Goal: Task Accomplishment & Management: Manage account settings

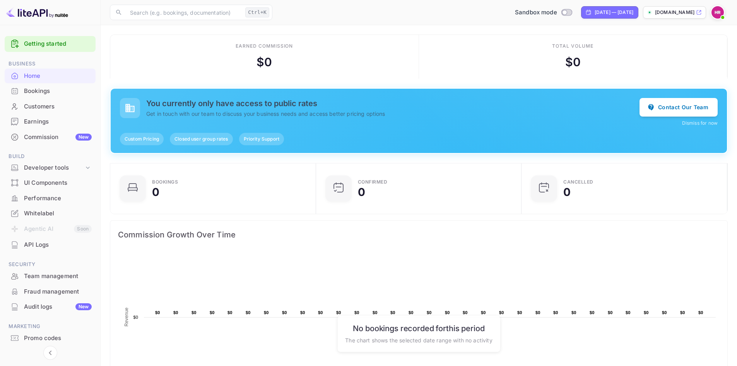
scroll to position [120, 195]
click at [557, 13] on input "Switch to Production mode" at bounding box center [564, 12] width 15 height 5
click at [538, 16] on div "Sandbox mode" at bounding box center [543, 12] width 63 height 9
click at [480, 45] on div "Total volume $ 0" at bounding box center [573, 57] width 309 height 44
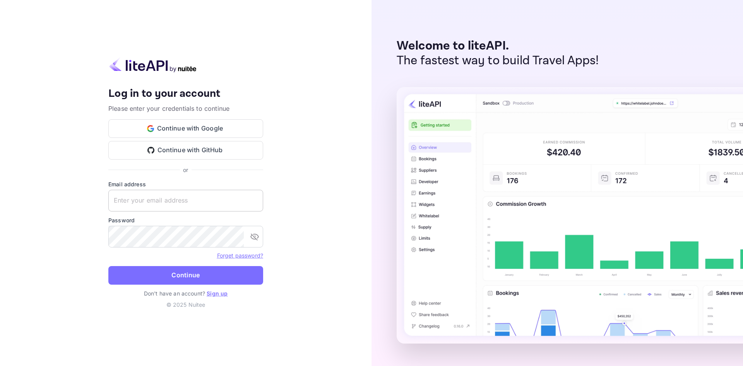
click at [157, 206] on input "text" at bounding box center [185, 201] width 155 height 22
type input "[PERSON_NAME][EMAIL_ADDRESS][DOMAIN_NAME]"
click at [108, 266] on button "Continue" at bounding box center [185, 275] width 155 height 19
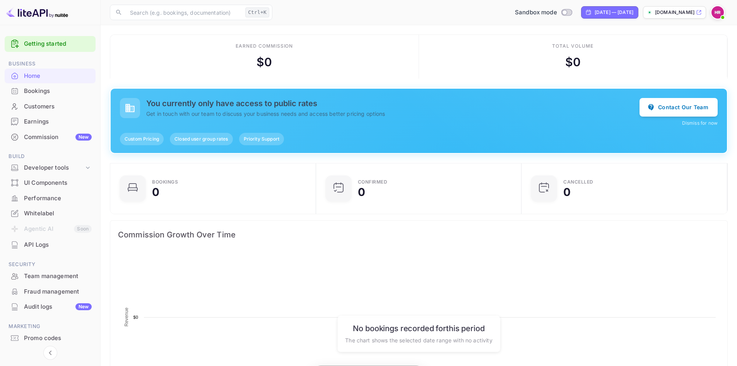
scroll to position [120, 195]
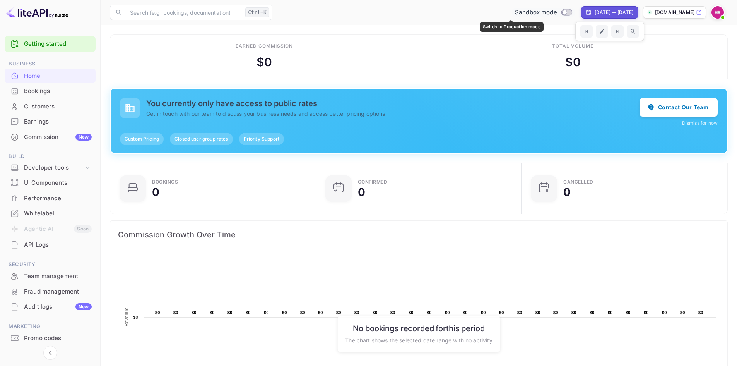
click at [557, 14] on input "Switch to Production mode" at bounding box center [564, 12] width 15 height 5
checkbox input "true"
click at [86, 166] on icon at bounding box center [88, 168] width 8 height 8
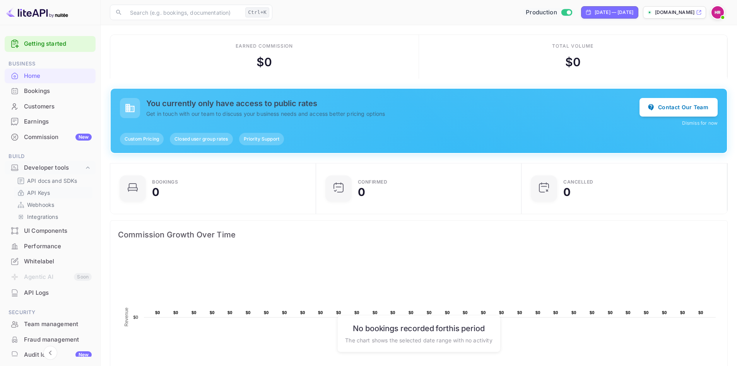
click at [41, 194] on p "API Keys" at bounding box center [38, 192] width 23 height 8
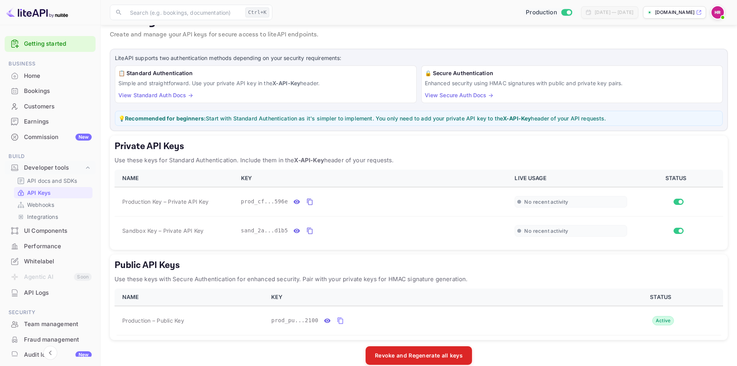
scroll to position [33, 0]
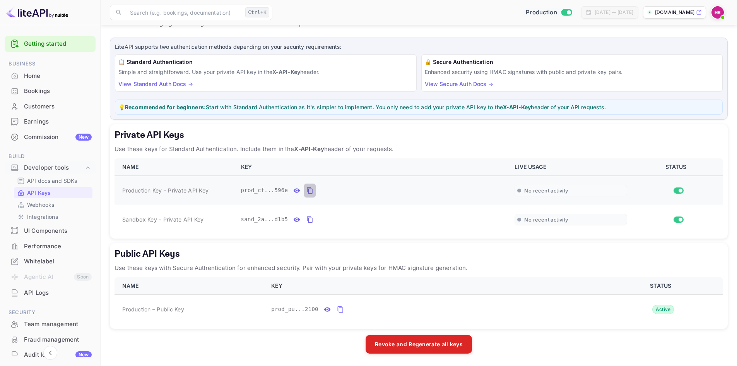
click at [307, 191] on icon "private api keys table" at bounding box center [310, 190] width 7 height 9
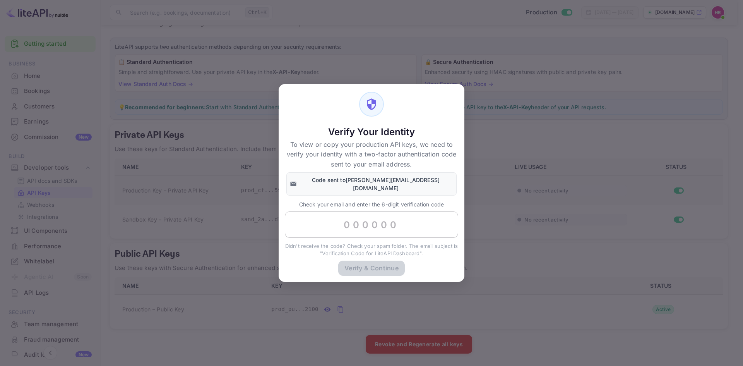
click at [353, 217] on input "text" at bounding box center [371, 224] width 173 height 26
paste input "167868"
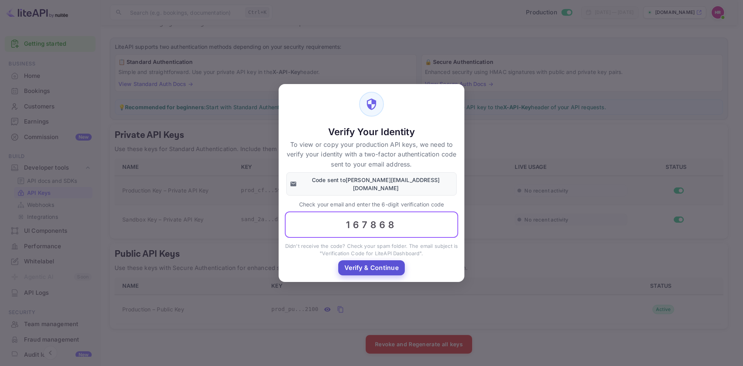
type input "167868"
click at [377, 262] on button "Verify & Continue" at bounding box center [371, 267] width 67 height 15
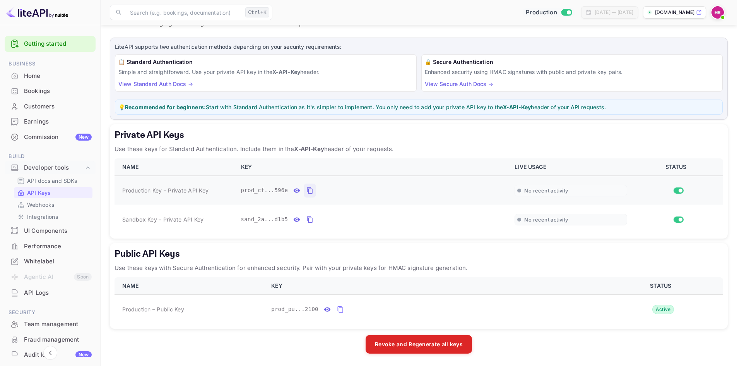
click at [307, 189] on icon "private api keys table" at bounding box center [309, 190] width 5 height 7
click at [27, 78] on div "Home" at bounding box center [58, 76] width 68 height 9
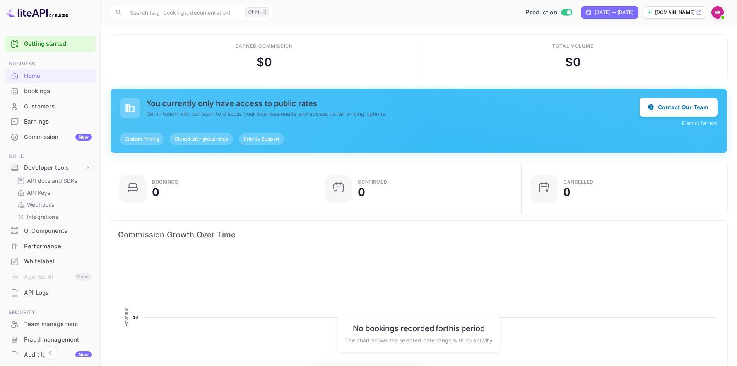
scroll to position [120, 195]
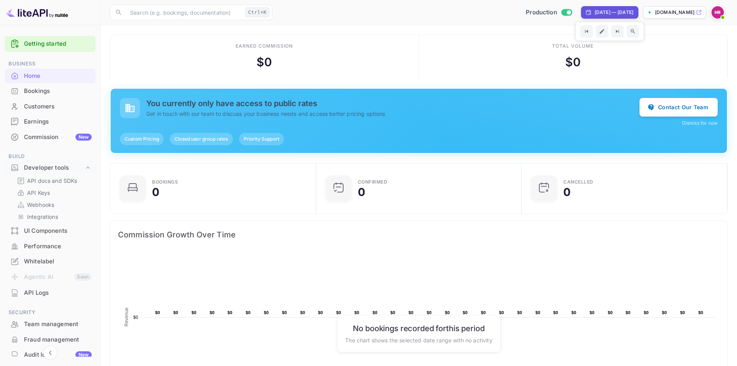
click at [703, 10] on div "[DOMAIN_NAME]" at bounding box center [674, 12] width 63 height 12
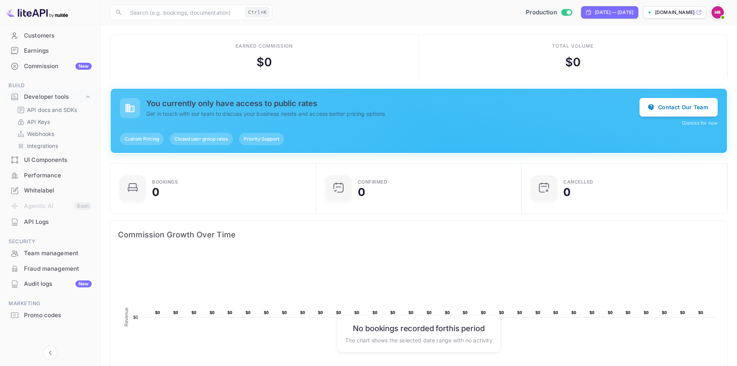
scroll to position [0, 0]
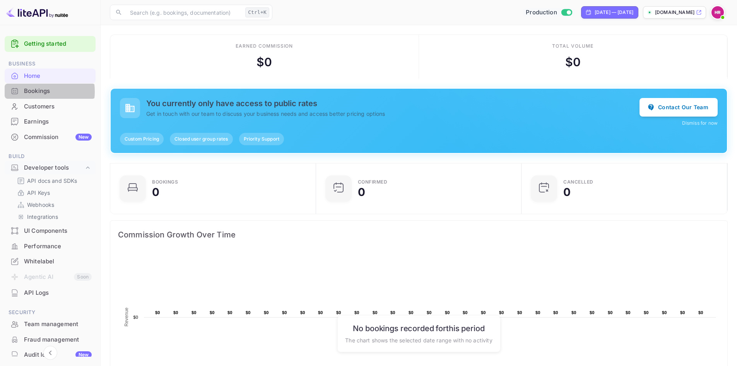
click at [34, 91] on div "Bookings" at bounding box center [58, 91] width 68 height 9
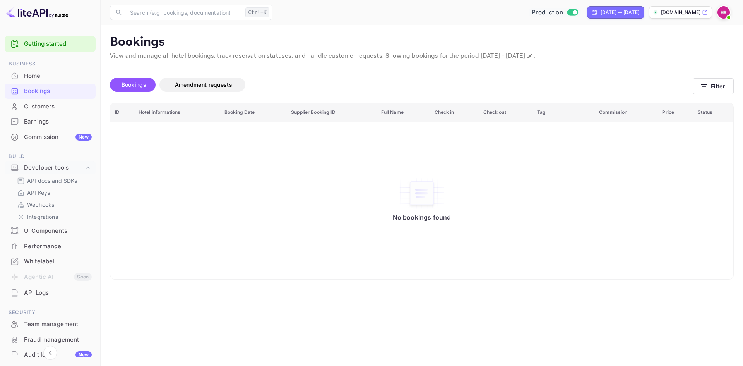
click at [39, 105] on div "Customers" at bounding box center [58, 106] width 68 height 9
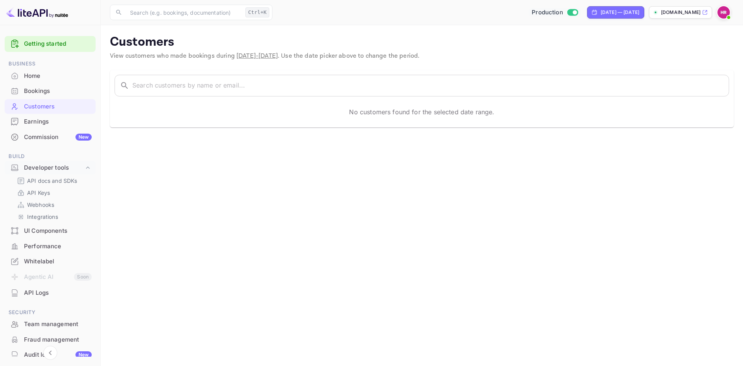
click at [30, 75] on div "Home" at bounding box center [58, 76] width 68 height 9
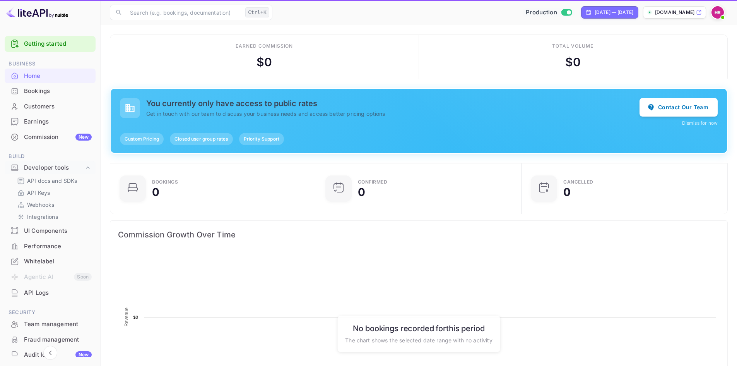
scroll to position [120, 195]
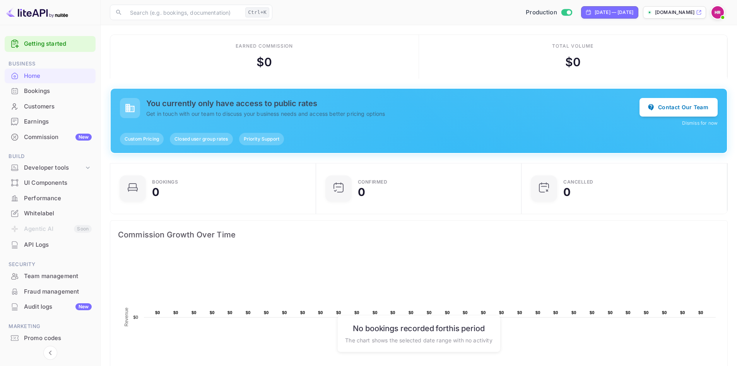
click at [40, 105] on div "Customers" at bounding box center [58, 106] width 68 height 9
